Goal: Information Seeking & Learning: Learn about a topic

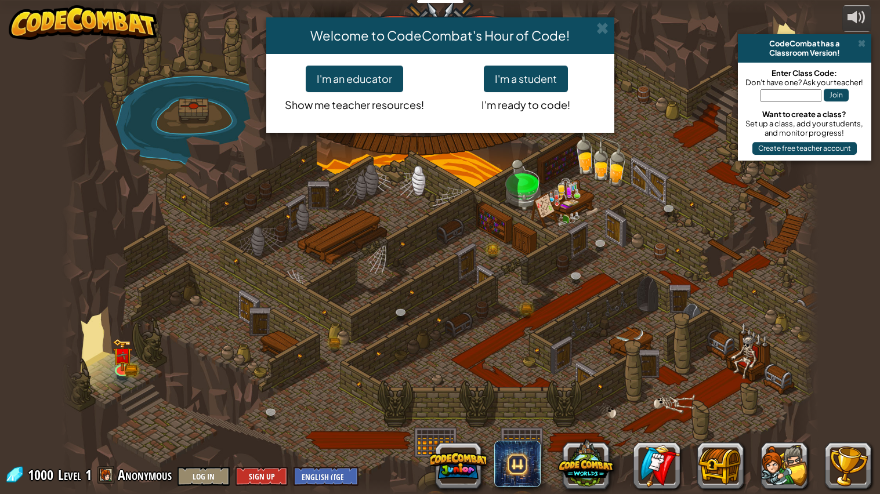
click at [302, 332] on div "Welcome to CodeCombat's Hour of Code! I'm an educator Show me teacher resources…" at bounding box center [440, 247] width 880 height 494
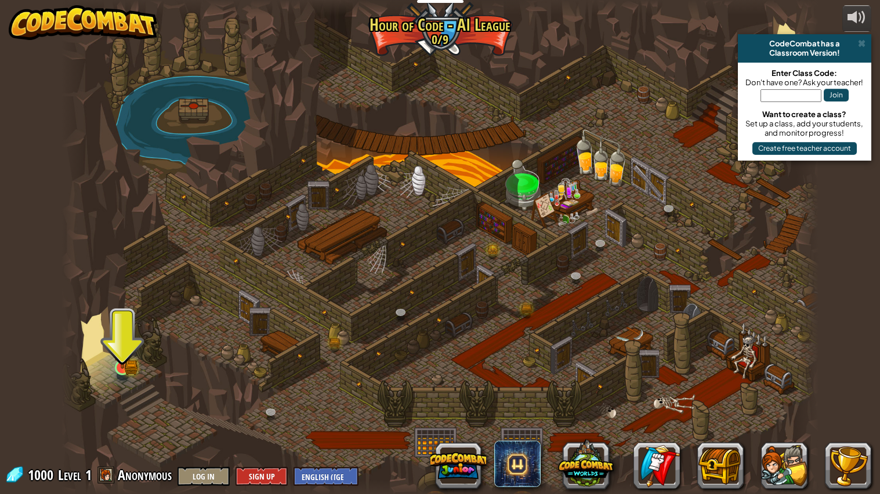
click at [132, 355] on img at bounding box center [123, 346] width 20 height 43
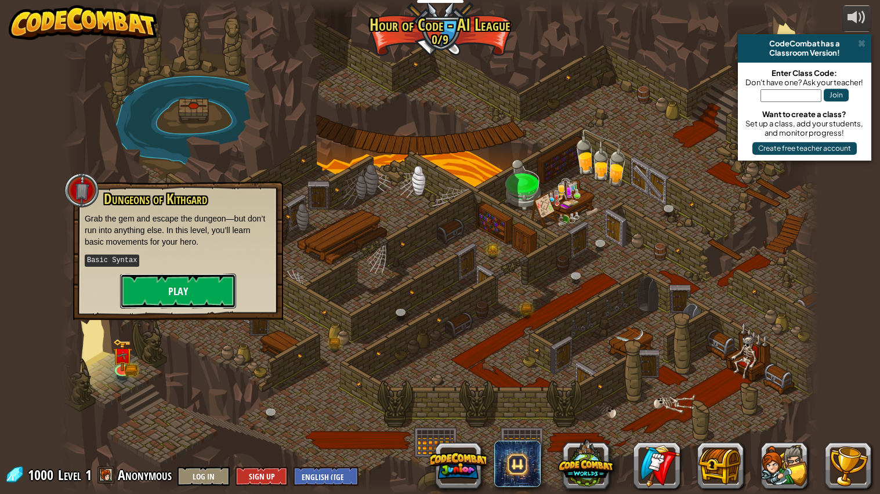
click at [183, 281] on button "Play" at bounding box center [178, 291] width 116 height 35
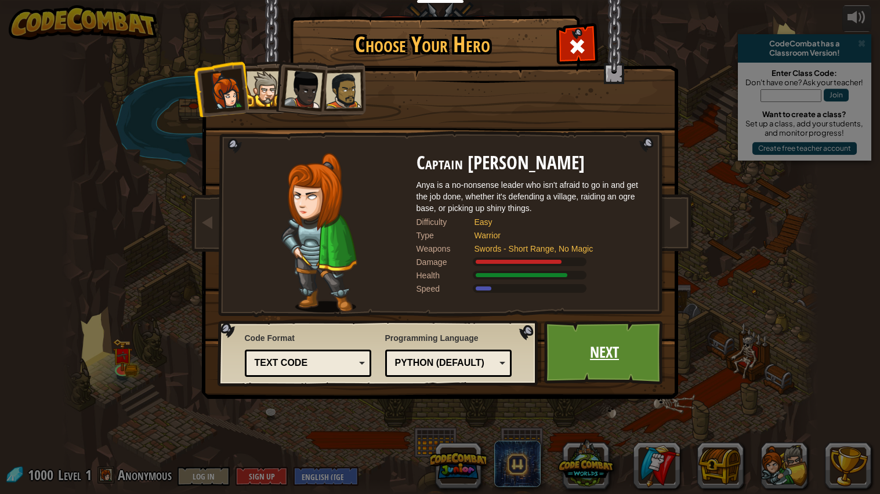
click at [567, 377] on link "Next" at bounding box center [604, 353] width 121 height 64
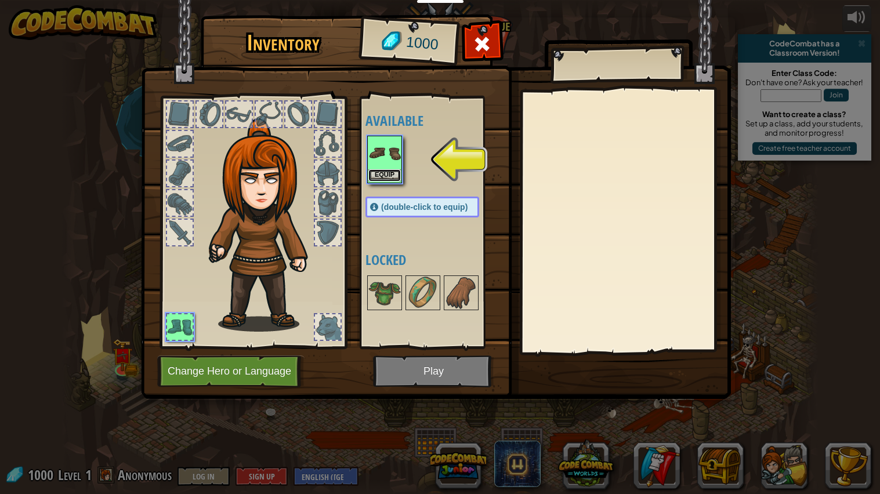
click at [386, 169] on button "Equip" at bounding box center [384, 175] width 32 height 12
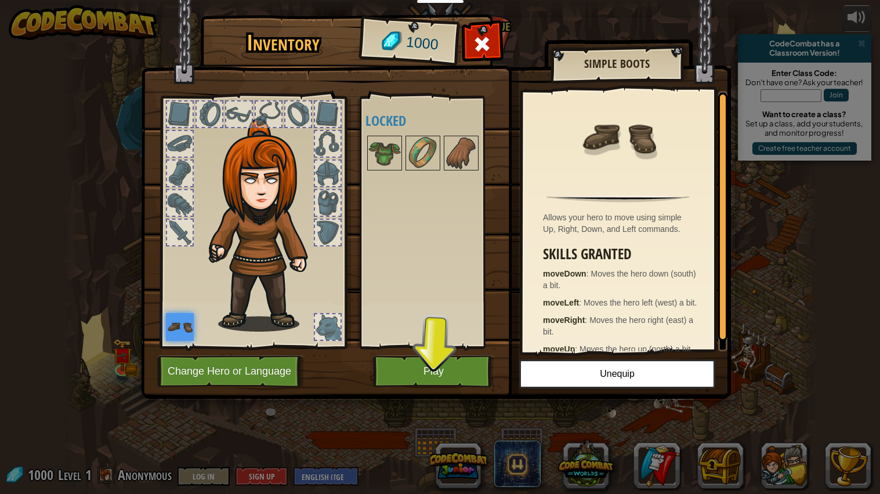
click at [459, 293] on div "Available Equip (double-click to equip) Locked" at bounding box center [433, 222] width 137 height 242
click at [460, 369] on button "Play" at bounding box center [433, 371] width 121 height 32
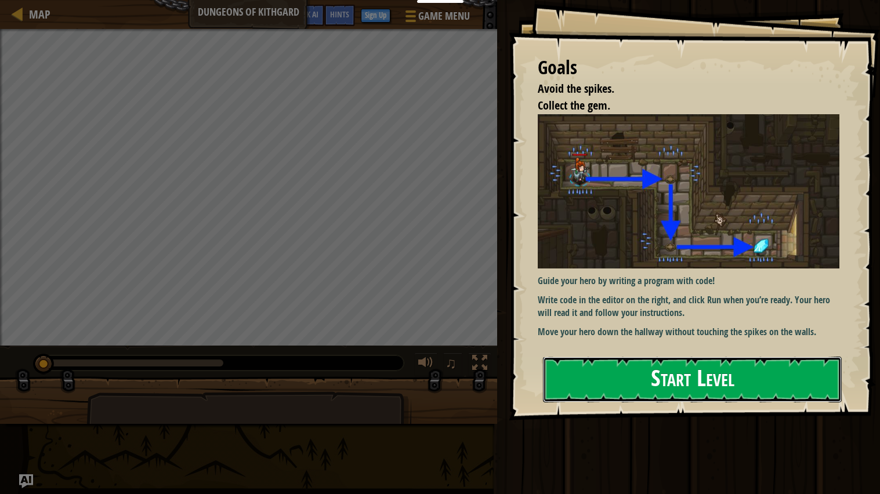
click at [677, 383] on button "Start Level" at bounding box center [692, 380] width 299 height 46
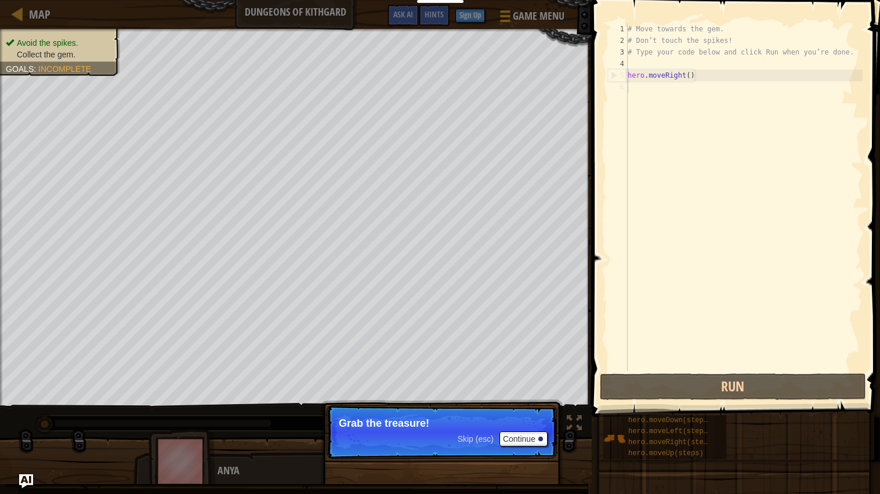
type textarea "hero.moveRight()"
